Goal: Task Accomplishment & Management: Manage account settings

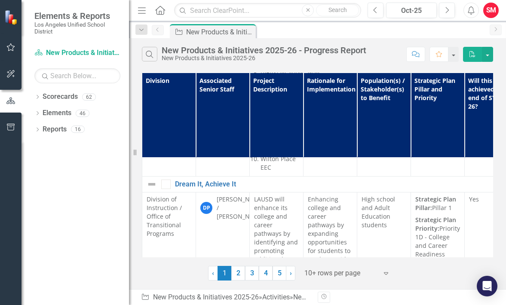
scroll to position [327, 0]
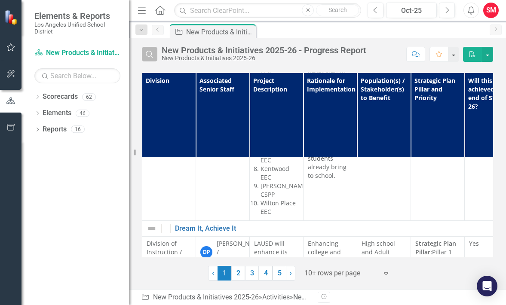
click at [149, 58] on button "Search" at bounding box center [149, 54] width 15 height 15
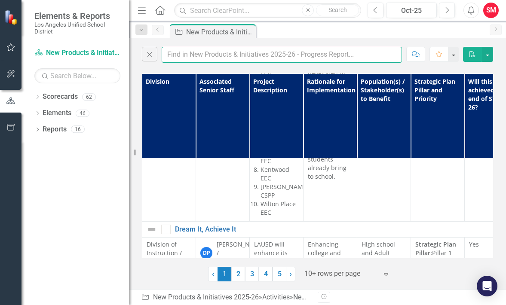
click at [192, 52] on input "text" at bounding box center [282, 55] width 240 height 16
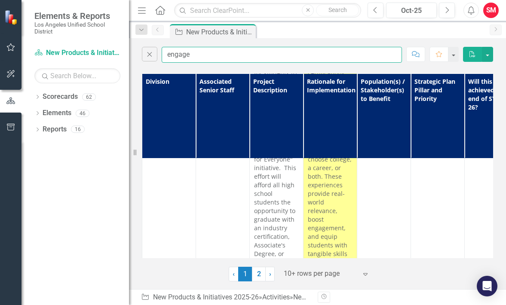
click at [216, 58] on input "engage" at bounding box center [282, 55] width 240 height 16
type input "engagement lab"
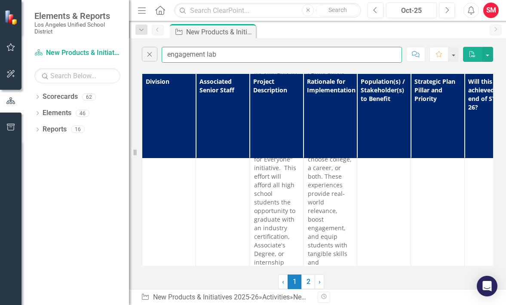
scroll to position [0, 0]
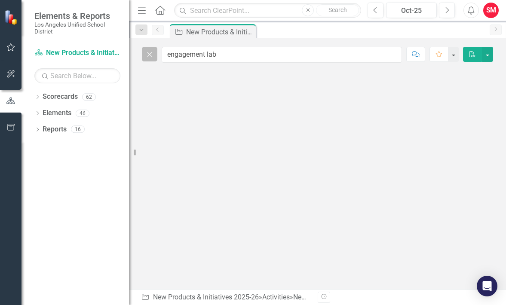
click at [148, 61] on button "Close" at bounding box center [149, 54] width 15 height 15
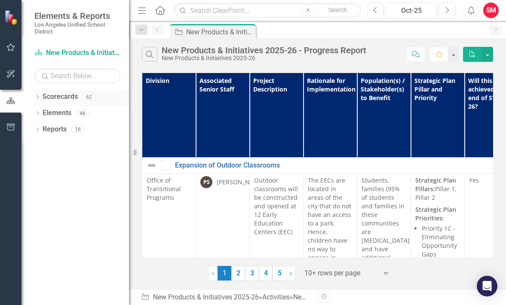
click at [38, 97] on icon "Dropdown" at bounding box center [37, 97] width 6 height 5
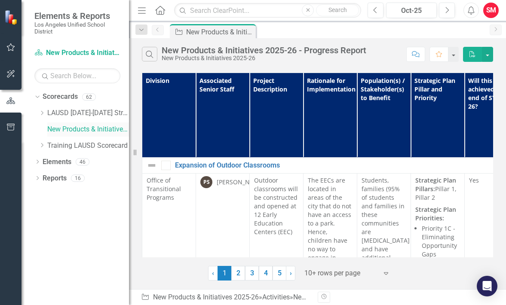
click at [116, 131] on link "New Products & Initiatives 2025-26" at bounding box center [88, 130] width 82 height 10
click at [147, 57] on icon "Search" at bounding box center [149, 54] width 9 height 8
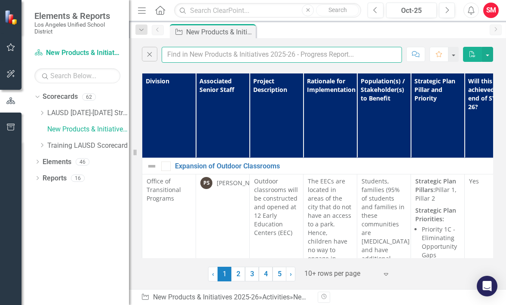
click at [203, 53] on input "text" at bounding box center [282, 55] width 240 height 16
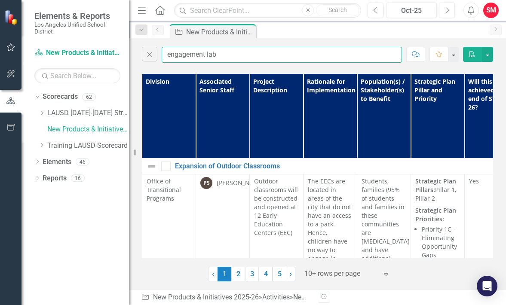
type input "engagement lab"
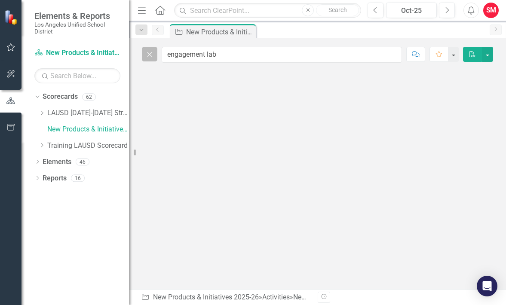
click at [154, 57] on icon "Close" at bounding box center [149, 54] width 9 height 8
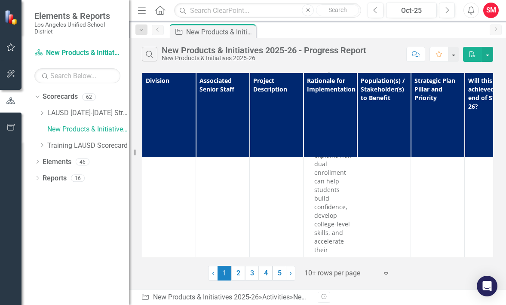
scroll to position [1415, 0]
click at [151, 50] on icon "Search" at bounding box center [149, 54] width 9 height 8
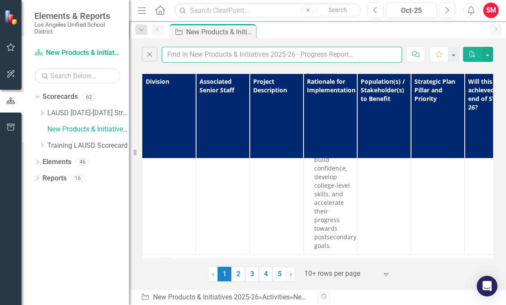
click at [217, 54] on input "text" at bounding box center [282, 55] width 240 height 16
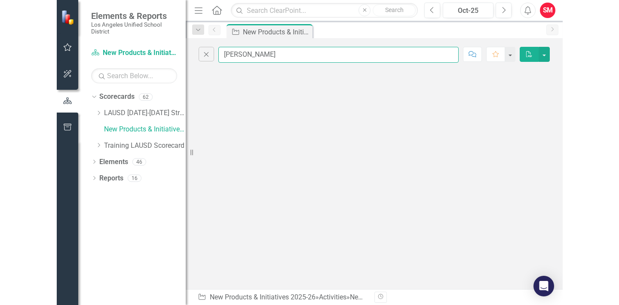
scroll to position [0, 0]
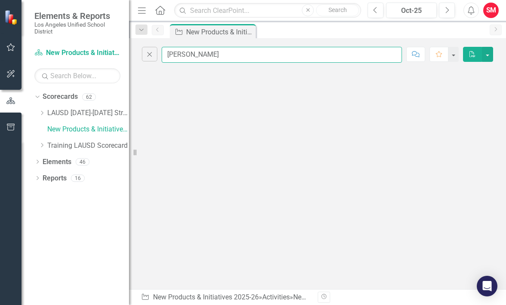
click at [242, 58] on input "[PERSON_NAME]" at bounding box center [282, 55] width 240 height 16
type input "collaboration"
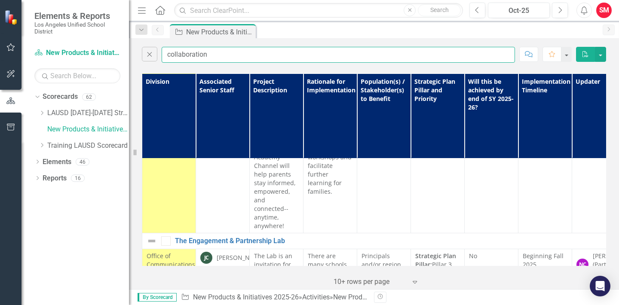
scroll to position [2177, 0]
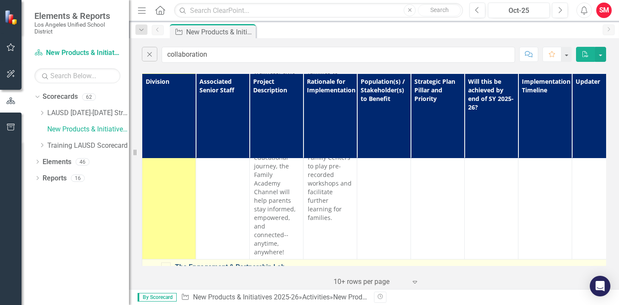
click at [246, 263] on link "The Engagement & Partnership Lab" at bounding box center [505, 267] width 661 height 8
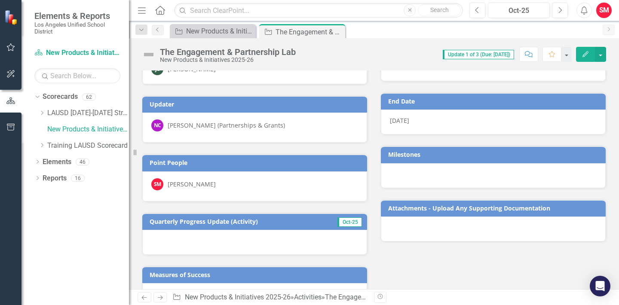
scroll to position [69, 0]
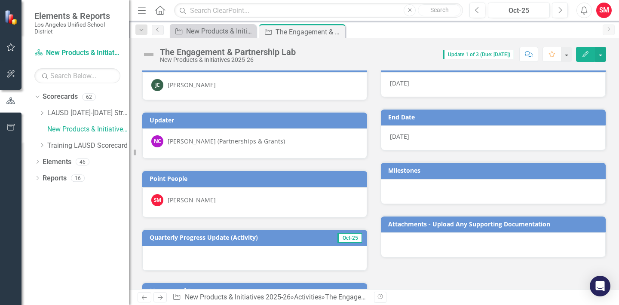
click at [581, 56] on button "Edit" at bounding box center [585, 54] width 19 height 15
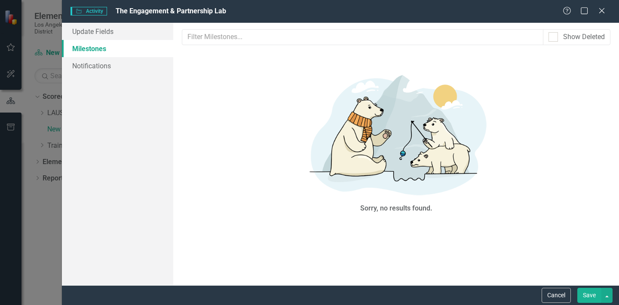
scroll to position [0, 0]
click at [122, 35] on link "Update Fields" at bounding box center [117, 31] width 111 height 17
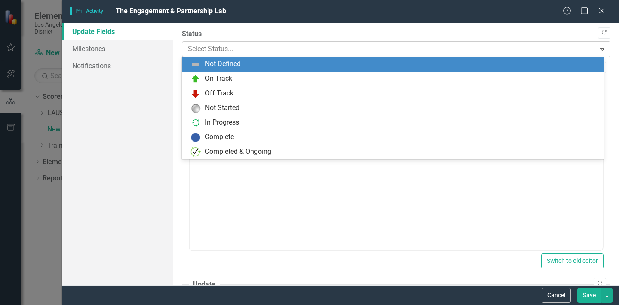
click at [201, 54] on div at bounding box center [389, 49] width 402 height 12
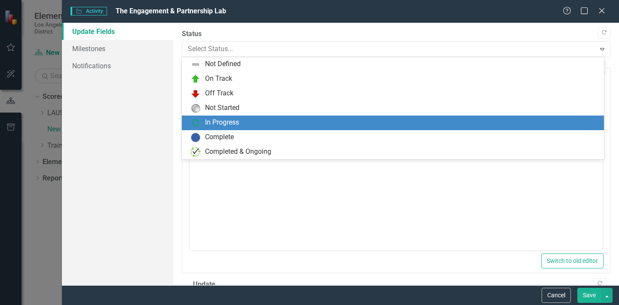
click at [215, 119] on div "In Progress" at bounding box center [222, 123] width 34 height 10
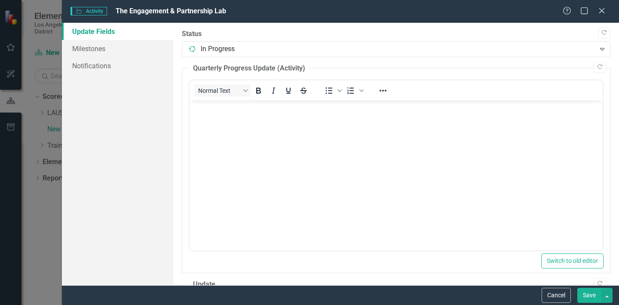
click at [215, 136] on body "Rich Text Area. Press ALT-0 for help." at bounding box center [396, 165] width 413 height 129
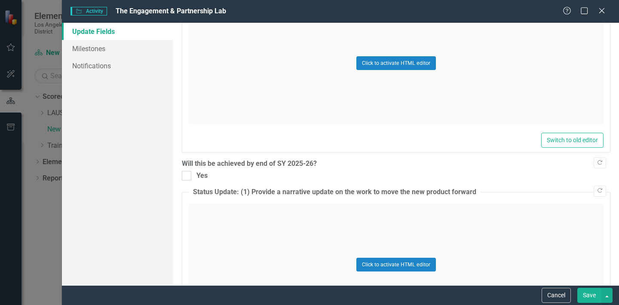
scroll to position [295, 0]
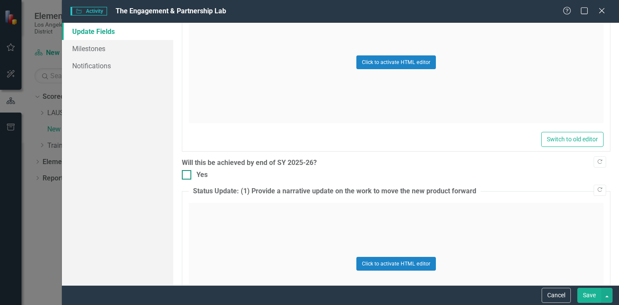
click at [187, 176] on div at bounding box center [186, 174] width 9 height 9
click at [187, 176] on input "Yes" at bounding box center [185, 173] width 6 height 6
checkbox input "true"
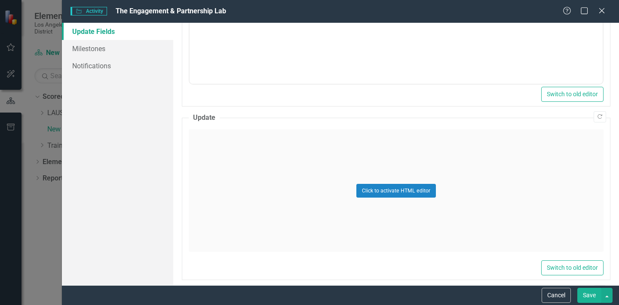
scroll to position [0, 0]
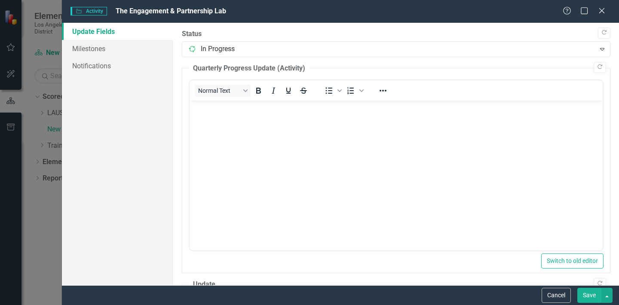
click at [253, 123] on body "Rich Text Area. Press ALT-0 for help." at bounding box center [396, 165] width 413 height 129
click at [603, 10] on icon "Close" at bounding box center [601, 10] width 11 height 8
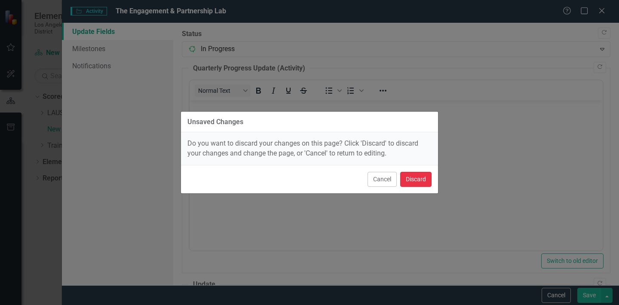
click at [420, 180] on button "Discard" at bounding box center [415, 179] width 31 height 15
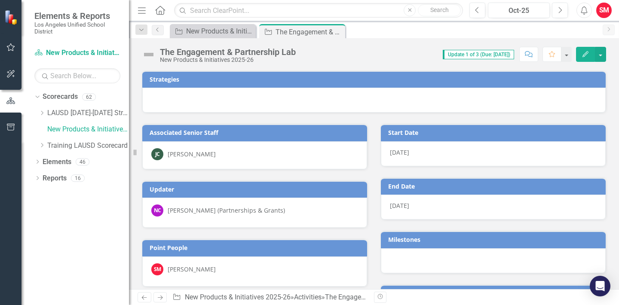
click at [590, 56] on button "Edit" at bounding box center [585, 54] width 19 height 15
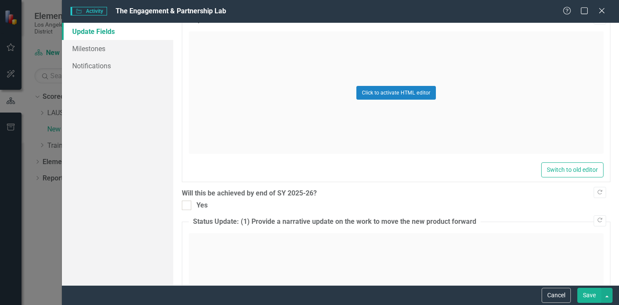
scroll to position [278, 0]
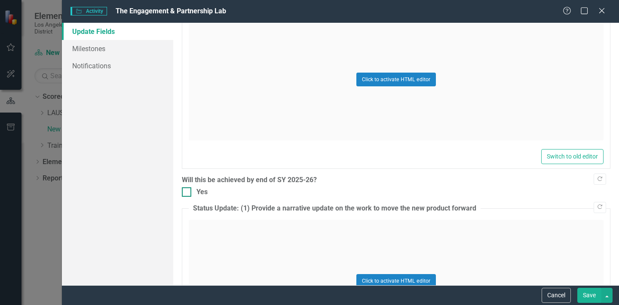
click at [187, 188] on input "Yes" at bounding box center [185, 190] width 6 height 6
checkbox input "true"
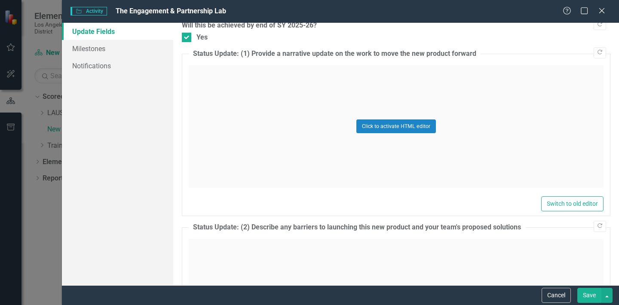
scroll to position [433, 0]
click at [598, 12] on icon "Close" at bounding box center [601, 10] width 11 height 8
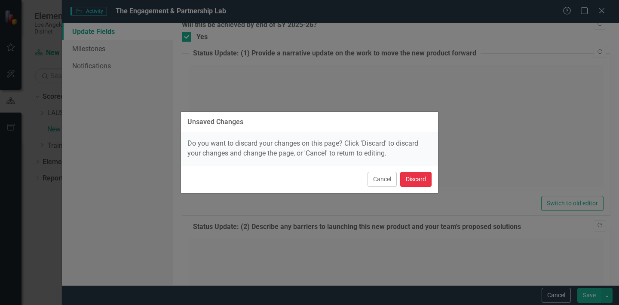
click at [406, 179] on button "Discard" at bounding box center [415, 179] width 31 height 15
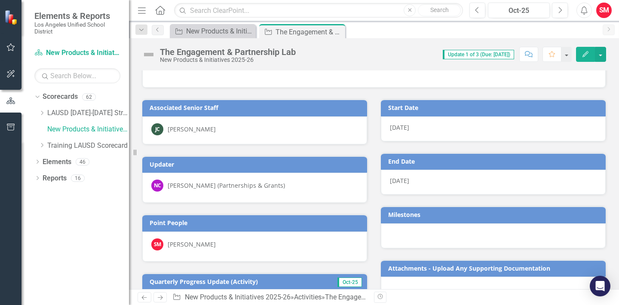
scroll to position [0, 0]
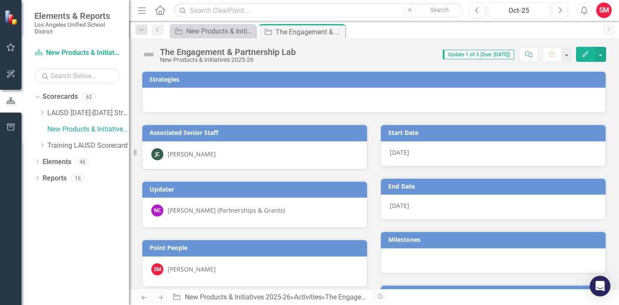
click at [581, 59] on button "Edit" at bounding box center [585, 54] width 19 height 15
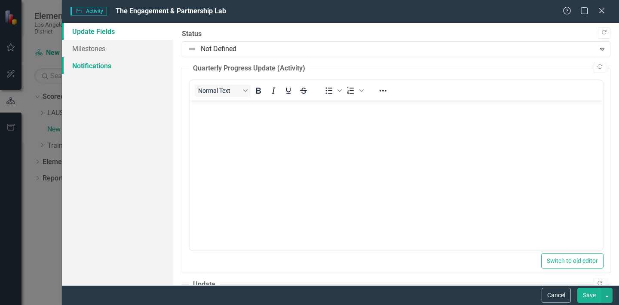
click at [115, 57] on link "Notifications" at bounding box center [117, 65] width 111 height 17
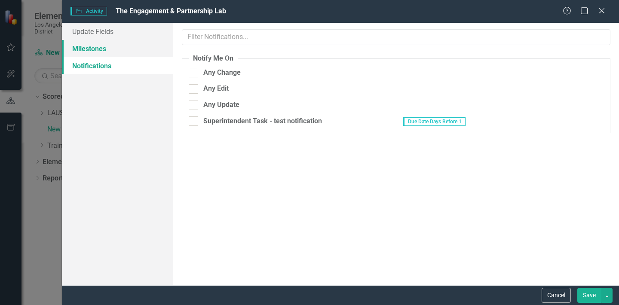
click at [111, 51] on link "Milestones" at bounding box center [117, 48] width 111 height 17
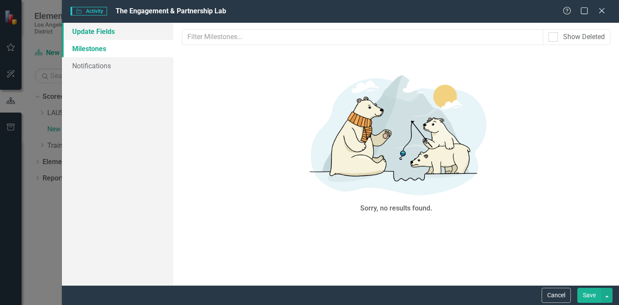
click at [109, 31] on link "Update Fields" at bounding box center [117, 31] width 111 height 17
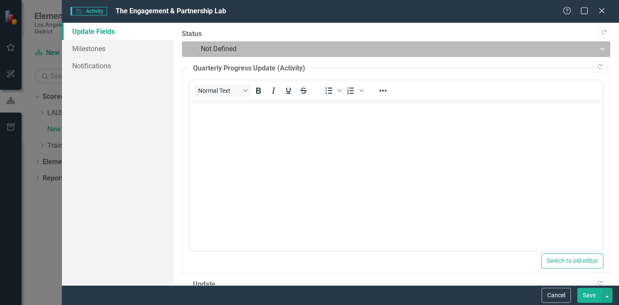
click at [242, 51] on div at bounding box center [389, 49] width 402 height 12
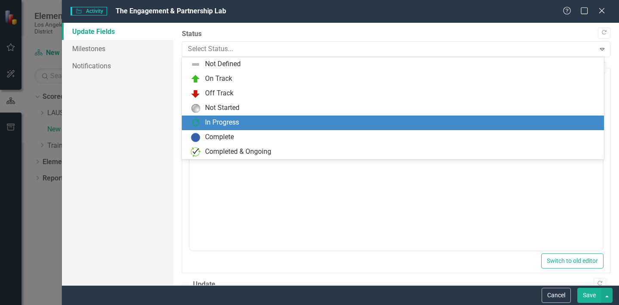
click at [239, 125] on div "In Progress" at bounding box center [222, 123] width 34 height 10
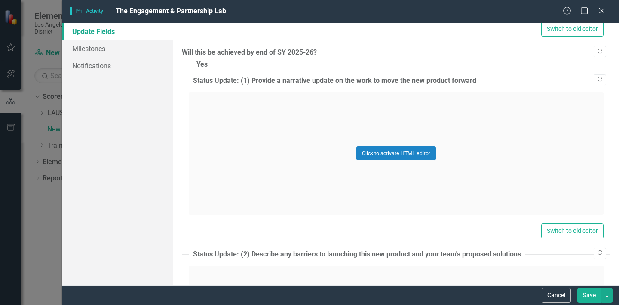
scroll to position [426, 0]
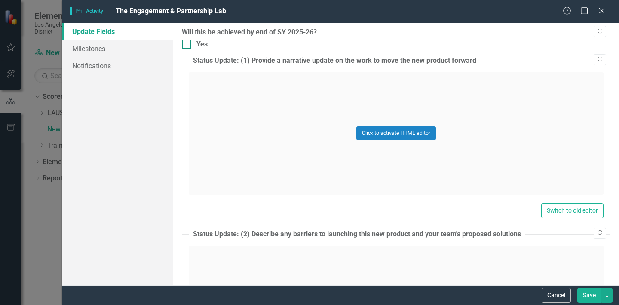
click at [193, 45] on div "Yes" at bounding box center [396, 45] width 429 height 10
click at [187, 45] on input "Yes" at bounding box center [185, 43] width 6 height 6
checkbox input "true"
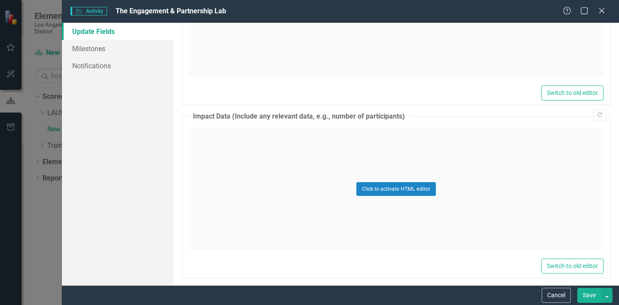
scroll to position [723, 0]
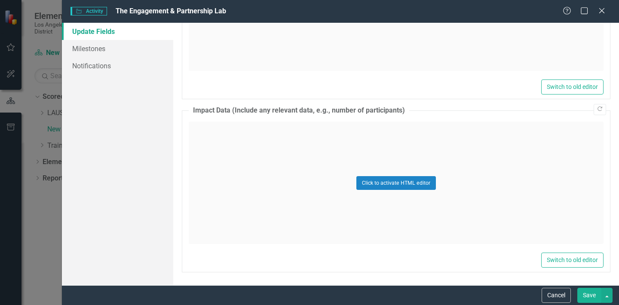
click at [581, 293] on button "Save" at bounding box center [589, 295] width 24 height 15
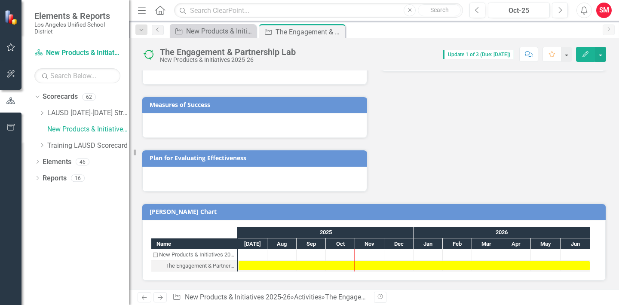
scroll to position [256, 0]
